Goal: Information Seeking & Learning: Learn about a topic

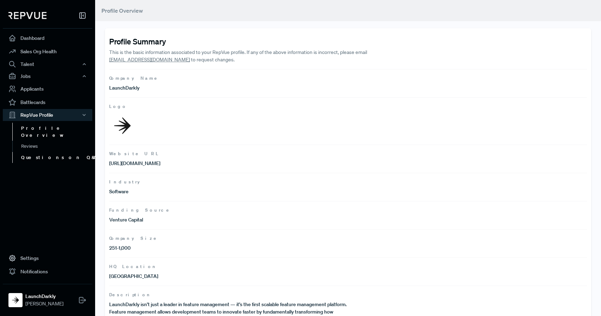
click at [55, 152] on link "Questions on Q&A" at bounding box center [57, 157] width 90 height 11
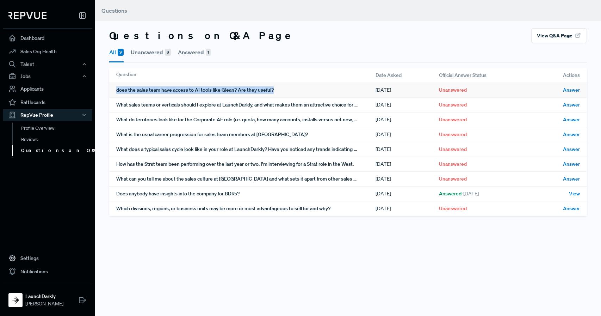
drag, startPoint x: 277, startPoint y: 90, endPoint x: 117, endPoint y: 92, distance: 160.8
click at [117, 92] on div "does the sales team have access to AI tools like Glean? Are they useful?" at bounding box center [245, 90] width 259 height 14
copy div "does the sales team have access to AI tools like Glean? Are they useful?"
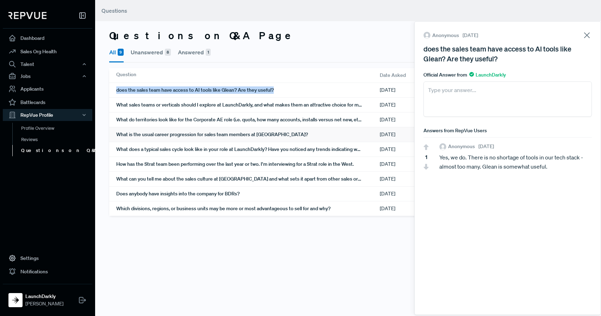
copy div "does the sales team have access to AI tools like Glean? Are they useful?"
click at [358, 106] on div "What sales teams or verticals should I explore at LaunchDarkly, and what makes …" at bounding box center [248, 105] width 264 height 14
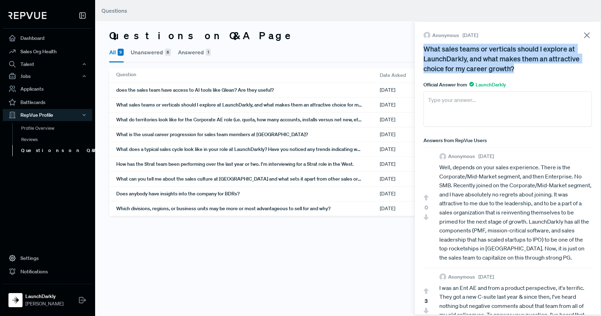
drag, startPoint x: 525, startPoint y: 69, endPoint x: 425, endPoint y: 49, distance: 102.2
click at [425, 49] on div "What sales teams or verticals should I explore at LaunchDarkly, and what makes …" at bounding box center [508, 59] width 169 height 30
copy div "What sales teams or verticals should I explore at LaunchDarkly, and what makes …"
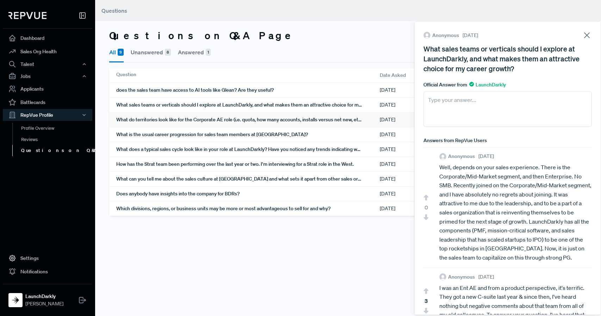
click at [307, 116] on div "What do territories look like for the Corporate AE role (i.e. quota, how many a…" at bounding box center [248, 119] width 264 height 14
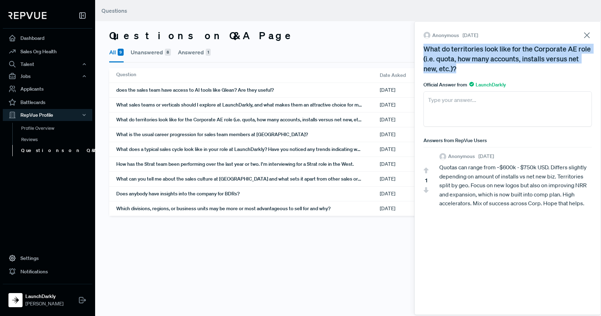
drag, startPoint x: 465, startPoint y: 72, endPoint x: 429, endPoint y: 43, distance: 46.1
click at [429, 43] on div "Anonymous [DATE] What do territories look like for the Corporate AE role (i.e. …" at bounding box center [508, 121] width 169 height 183
copy div "What do territories look like for the Corporate AE role (i.e. quota, how many a…"
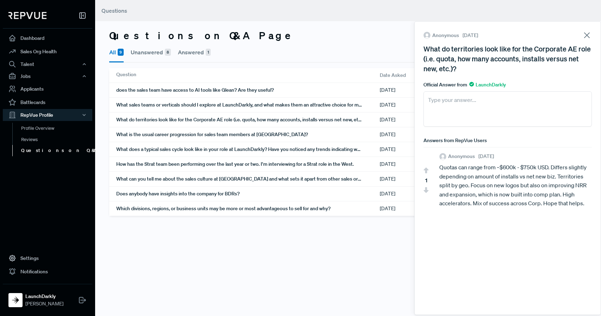
click at [587, 32] on icon at bounding box center [587, 35] width 10 height 10
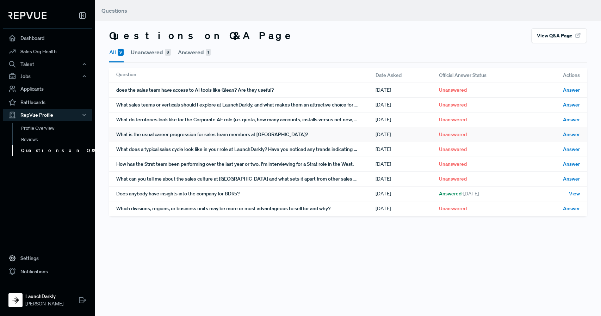
click at [268, 130] on div "What is the usual career progression for sales team members at [GEOGRAPHIC_DATA…" at bounding box center [245, 134] width 259 height 14
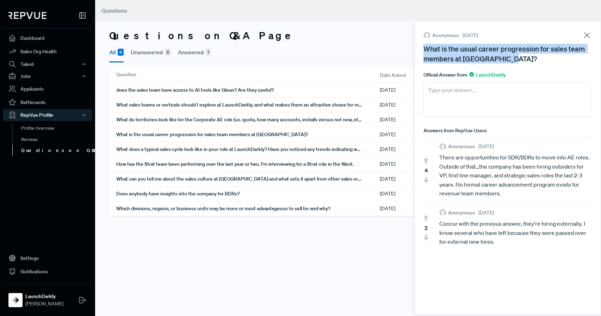
drag, startPoint x: 520, startPoint y: 58, endPoint x: 417, endPoint y: 51, distance: 102.8
click at [417, 51] on div "Anonymous [DATE] What is the usual career progression for sales team members at…" at bounding box center [508, 168] width 187 height 294
copy div "What is the usual career progression for sales team members at [GEOGRAPHIC_DATA…"
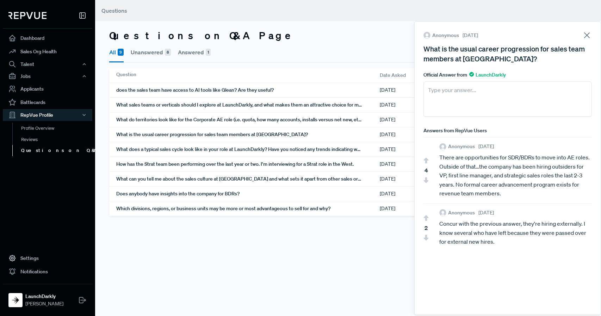
click at [587, 35] on use at bounding box center [587, 35] width 5 height 5
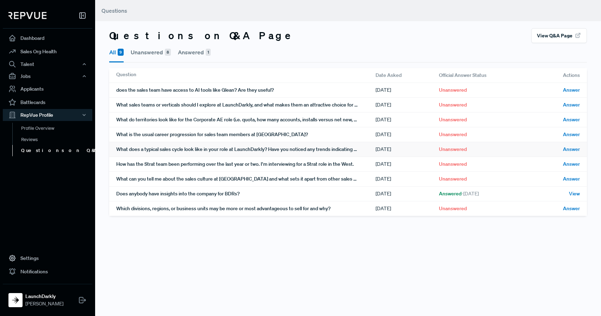
click at [295, 151] on div "What does a typical sales cycle look like in your role at LaunchDarkly? Have yo…" at bounding box center [245, 149] width 259 height 14
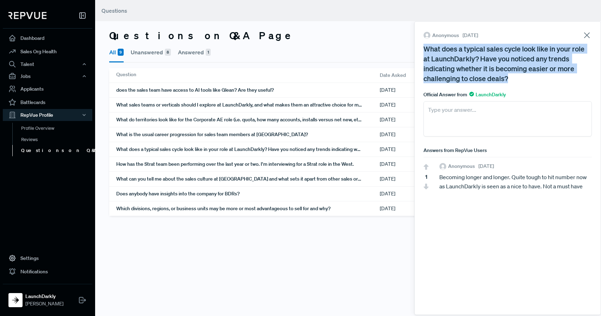
drag, startPoint x: 511, startPoint y: 76, endPoint x: 418, endPoint y: 47, distance: 97.4
click at [418, 47] on div "Anonymous [DATE] What does a typical sales cycle look like in your role at Laun…" at bounding box center [508, 168] width 187 height 294
copy div "What does a typical sales cycle look like in your role at LaunchDarkly? Have yo…"
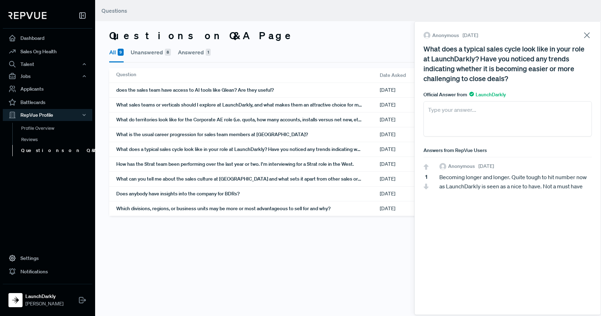
click at [587, 34] on icon at bounding box center [587, 35] width 10 height 10
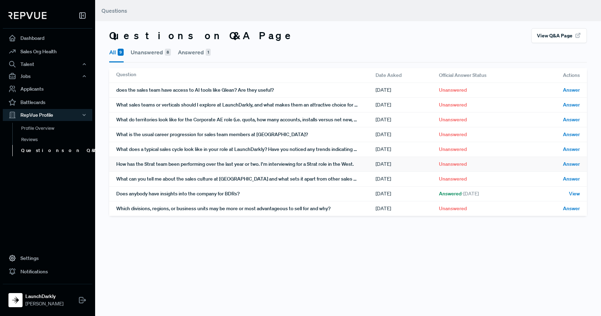
click at [256, 163] on div "How has the Strat team been performing over the last year or two. I'm interview…" at bounding box center [245, 164] width 259 height 14
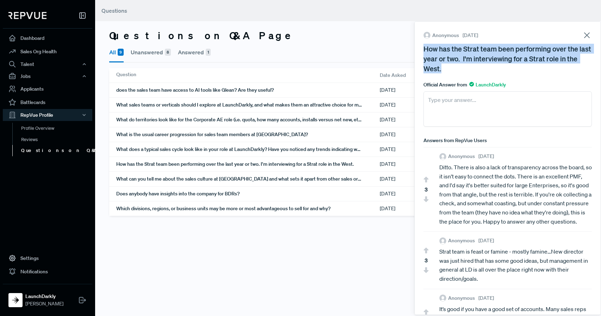
drag, startPoint x: 476, startPoint y: 72, endPoint x: 416, endPoint y: 45, distance: 65.2
click at [416, 45] on div "Anonymous [DATE] How has the Strat team been performing over the last year or t…" at bounding box center [508, 168] width 187 height 294
copy div "How has the Strat team been performing over the last year or two. I'm interview…"
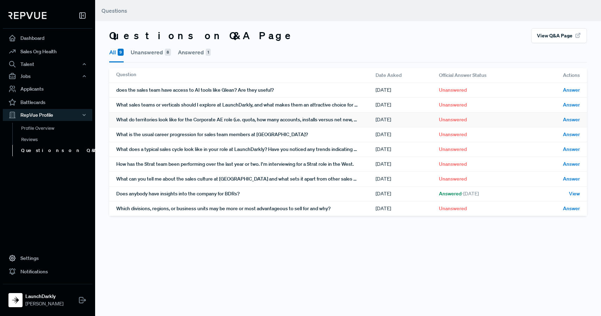
click at [306, 117] on div "What do territories look like for the Corporate AE role (i.e. quota, how many a…" at bounding box center [245, 119] width 259 height 14
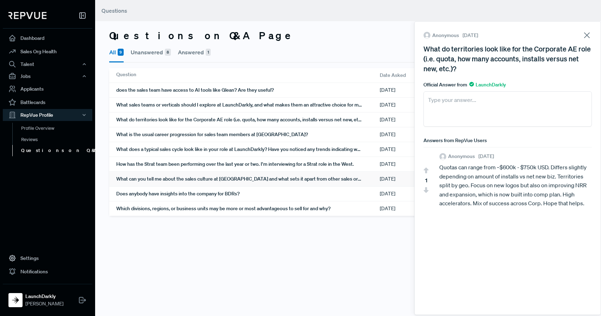
click at [225, 179] on div "What can you tell me about the sales culture at [GEOGRAPHIC_DATA] and what sets…" at bounding box center [248, 179] width 264 height 14
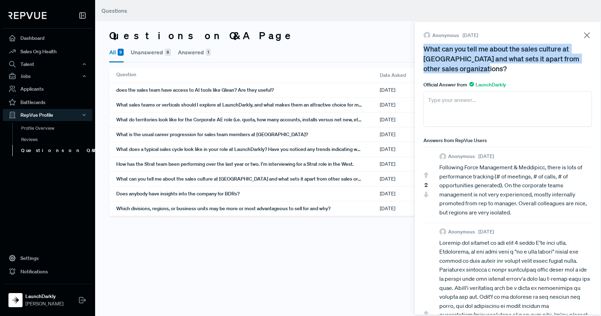
drag, startPoint x: 486, startPoint y: 67, endPoint x: 424, endPoint y: 45, distance: 65.0
click at [424, 45] on div "What can you tell me about the sales culture at [GEOGRAPHIC_DATA] and what sets…" at bounding box center [508, 59] width 169 height 30
copy div "What can you tell me about the sales culture at [GEOGRAPHIC_DATA] and what sets…"
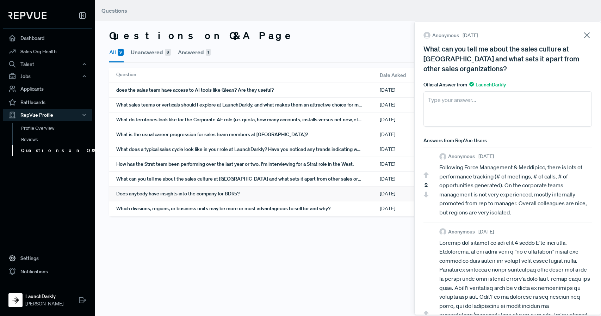
click at [246, 191] on div "Does anybody have insights into the company for BDRs?" at bounding box center [248, 193] width 264 height 14
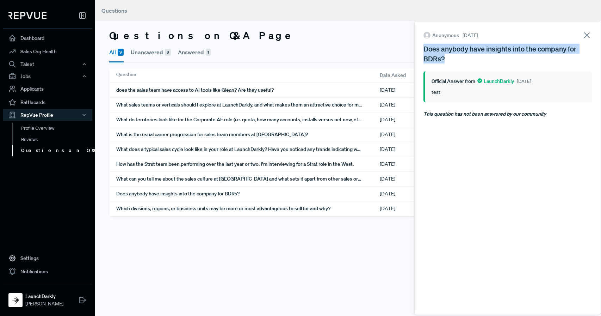
drag, startPoint x: 461, startPoint y: 59, endPoint x: 425, endPoint y: 49, distance: 38.0
click at [425, 49] on div "Does anybody have insights into the company for BDRs?" at bounding box center [508, 54] width 169 height 20
copy div "Does anybody have insights into the company for BDRs?"
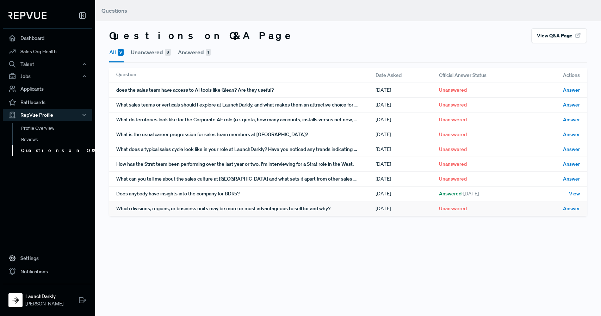
click at [256, 213] on div "Which divisions, regions, or business units may be more or most advantageous to…" at bounding box center [245, 208] width 259 height 14
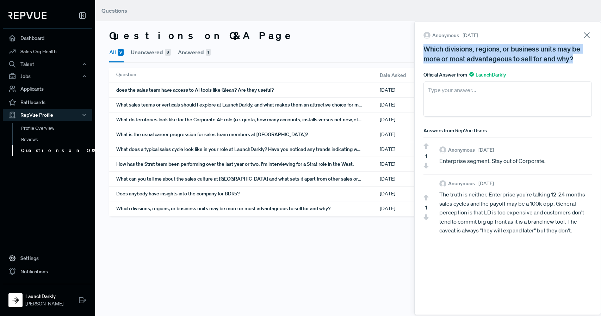
drag, startPoint x: 573, startPoint y: 60, endPoint x: 427, endPoint y: 47, distance: 146.9
click at [427, 47] on div "Which divisions, regions, or business units may be more or most advantageous to…" at bounding box center [508, 54] width 169 height 20
copy div "Which divisions, regions, or business units may be more or most advantageous to…"
